Goal: Task Accomplishment & Management: Complete application form

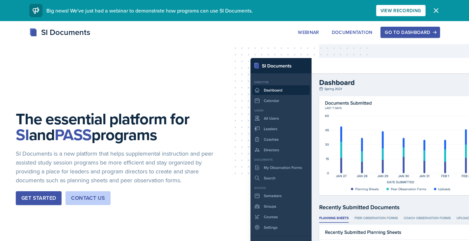
click at [408, 27] on button "Go to Dashboard" at bounding box center [409, 32] width 59 height 11
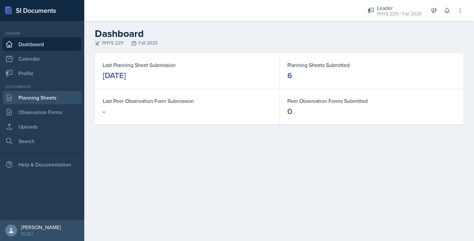
click at [59, 94] on link "Planning Sheets" at bounding box center [42, 97] width 79 height 13
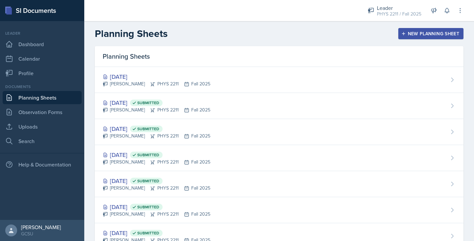
click at [411, 35] on div "New Planning Sheet" at bounding box center [431, 33] width 57 height 5
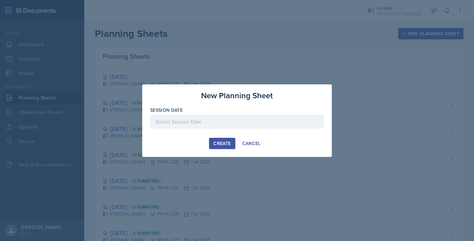
click at [215, 116] on div at bounding box center [237, 122] width 174 height 14
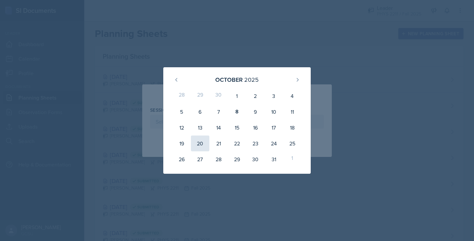
click at [202, 139] on div "20" at bounding box center [200, 143] width 18 height 16
type input "[DATE]"
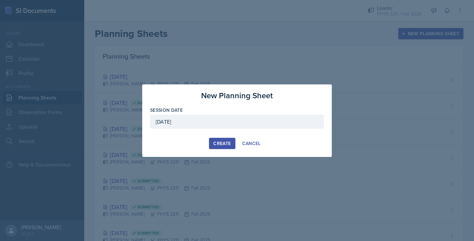
click at [229, 141] on div "Create" at bounding box center [221, 143] width 17 height 5
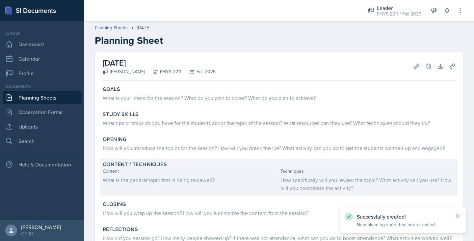
click at [218, 182] on div "What is the general topic that is being reviewed?" at bounding box center [190, 180] width 175 height 8
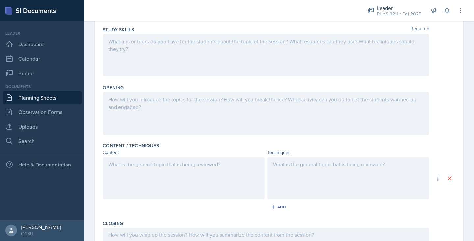
scroll to position [93, 0]
click at [156, 182] on div at bounding box center [184, 178] width 162 height 42
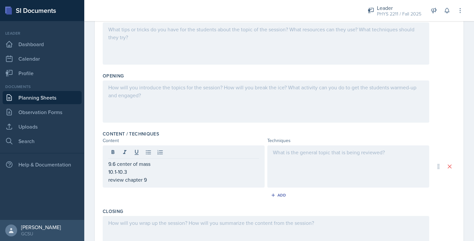
click at [376, 143] on div "Techniques" at bounding box center [348, 140] width 162 height 7
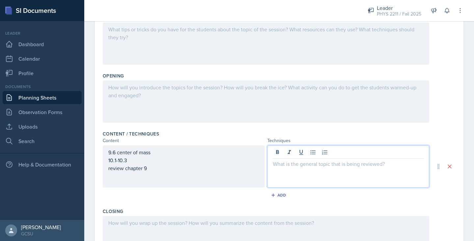
click at [371, 150] on div at bounding box center [348, 166] width 162 height 42
